Goal: Transaction & Acquisition: Subscribe to service/newsletter

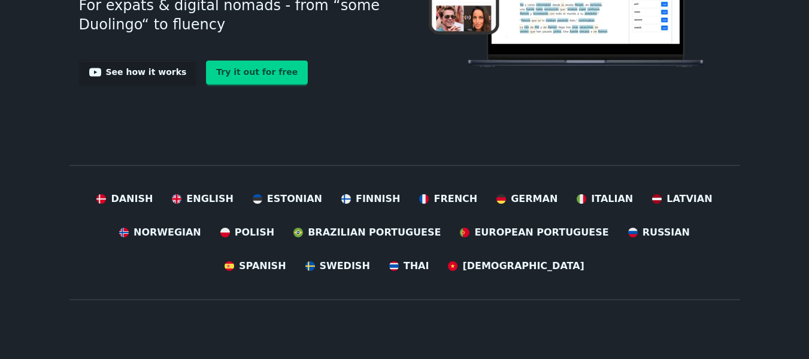
scroll to position [235, 0]
click at [214, 199] on span "English" at bounding box center [209, 198] width 47 height 14
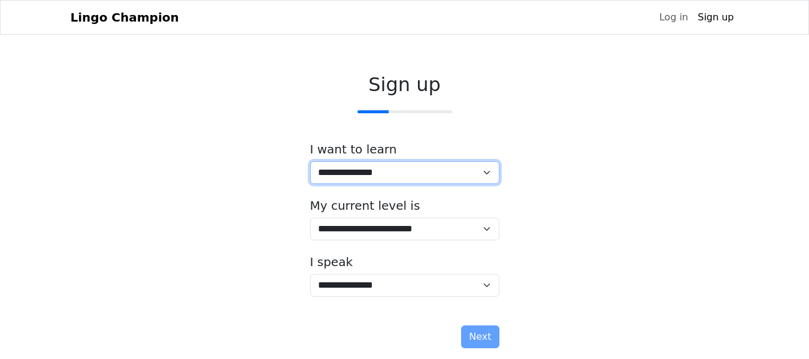
click at [347, 175] on select "**********" at bounding box center [404, 172] width 189 height 23
click at [267, 185] on div "**********" at bounding box center [405, 212] width 668 height 299
